Goal: Transaction & Acquisition: Purchase product/service

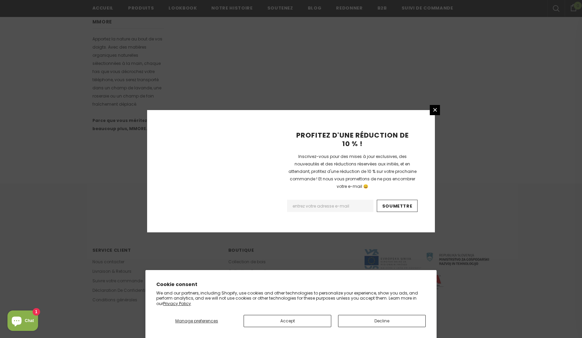
scroll to position [374, 0]
